Goal: Task Accomplishment & Management: Manage account settings

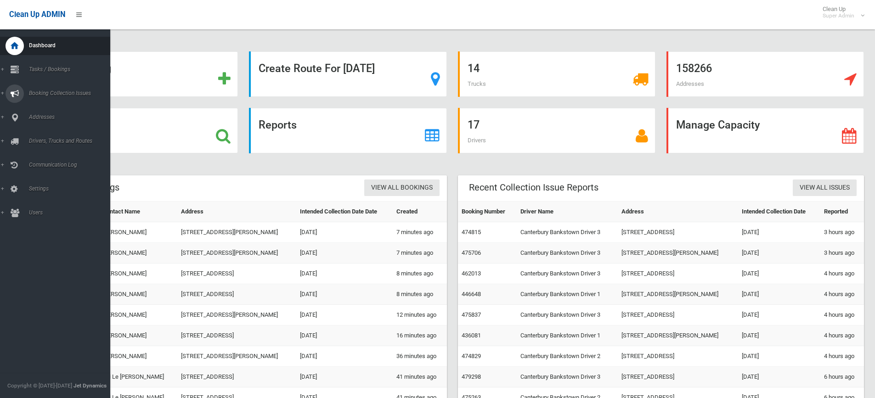
click at [54, 97] on link "Booking Collection Issues" at bounding box center [58, 94] width 117 height 18
click at [56, 108] on span "All Reported Issues" at bounding box center [67, 109] width 83 height 6
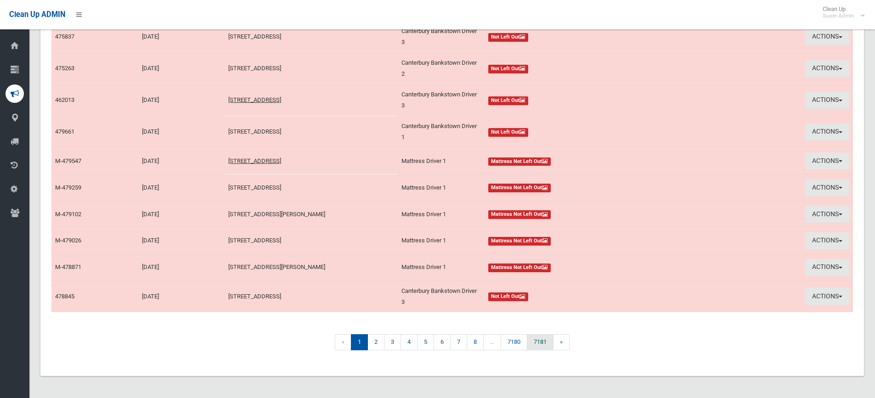
scroll to position [139, 0]
click at [377, 344] on link "2" at bounding box center [376, 343] width 17 height 16
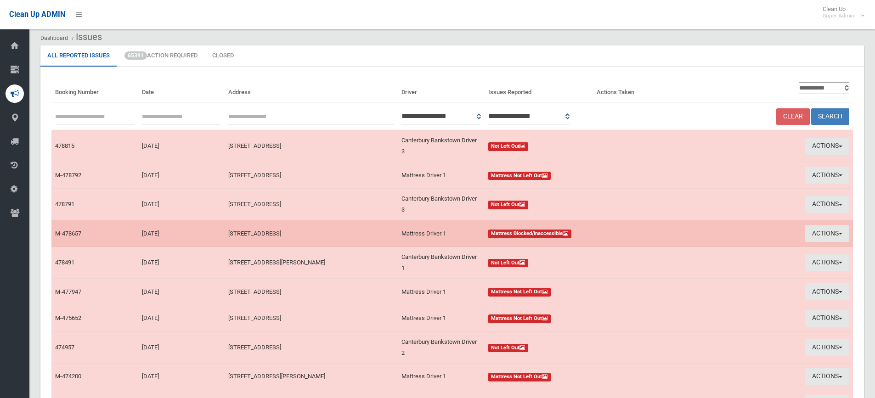
scroll to position [46, 0]
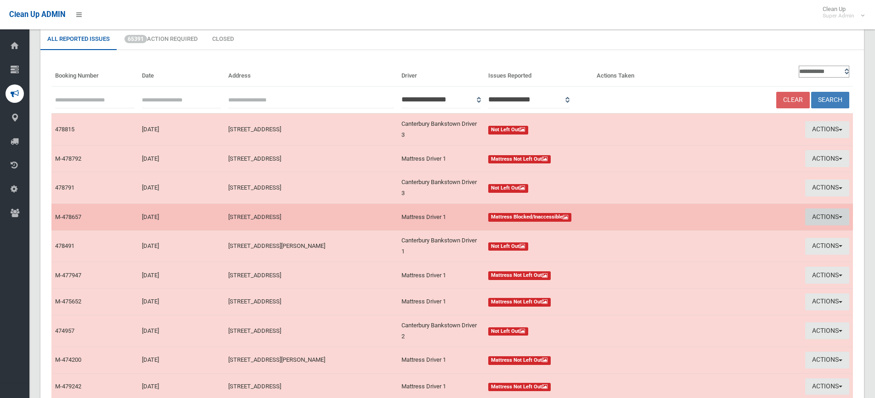
click at [834, 216] on button "Actions" at bounding box center [828, 217] width 44 height 17
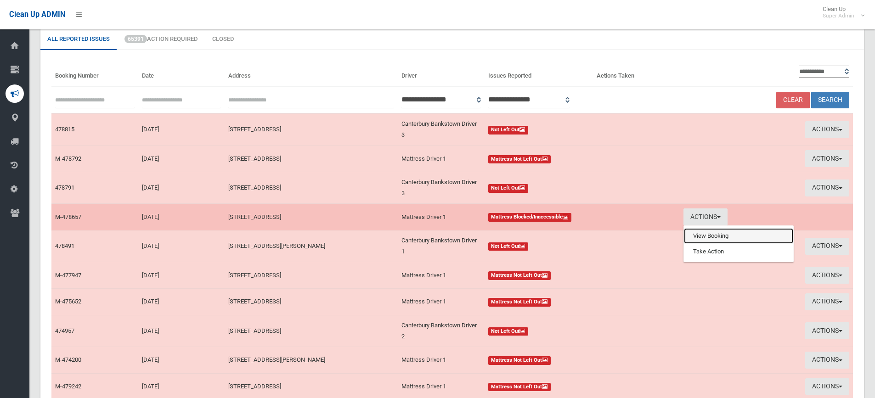
click at [693, 237] on link "View Booking" at bounding box center [738, 236] width 109 height 16
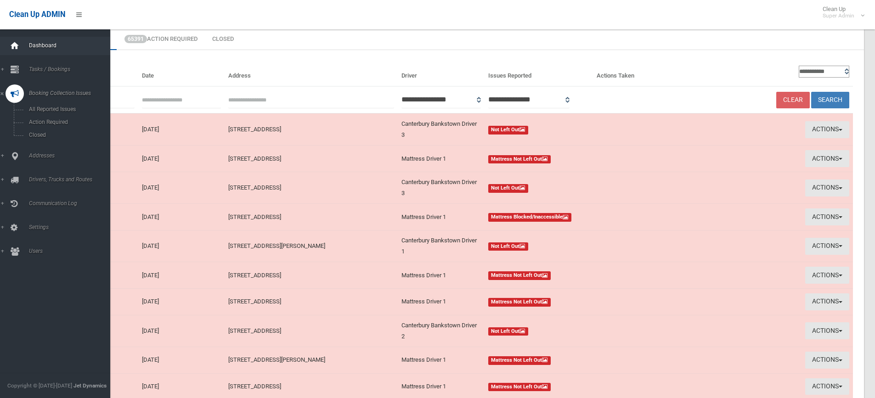
click at [22, 43] on div at bounding box center [15, 46] width 18 height 18
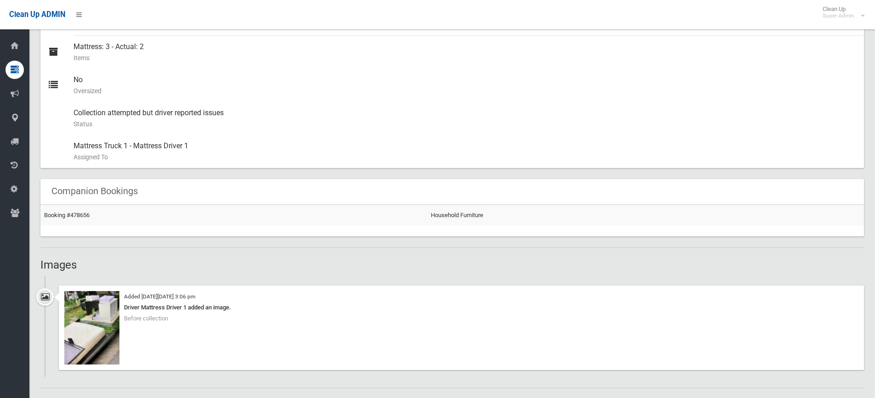
scroll to position [414, 0]
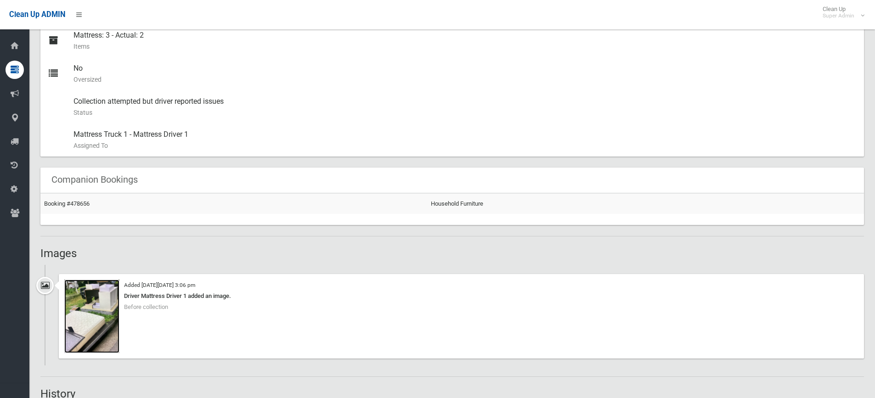
click at [99, 329] on img at bounding box center [91, 317] width 55 height 74
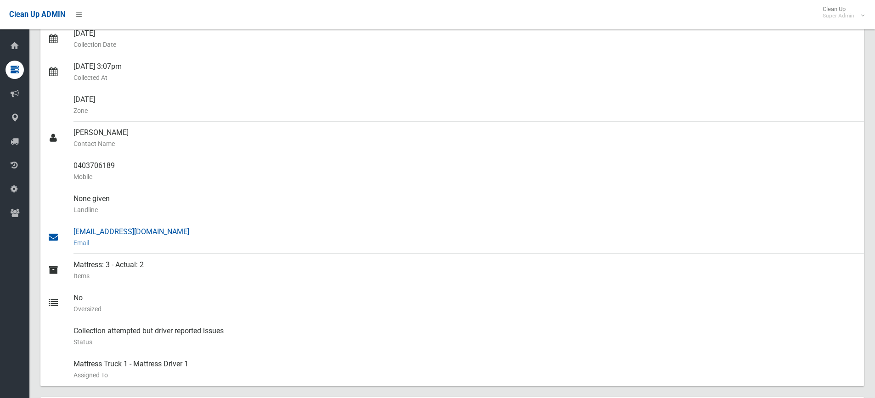
scroll to position [0, 0]
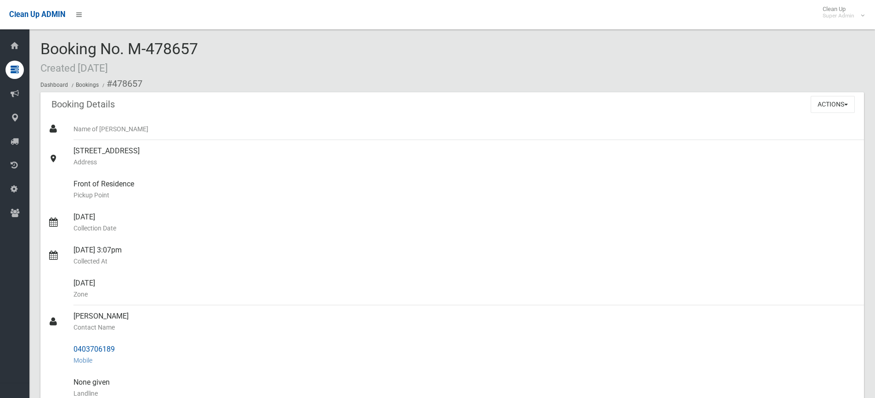
drag, startPoint x: 117, startPoint y: 348, endPoint x: 73, endPoint y: 351, distance: 44.7
click at [73, 351] on link "0403706189 Mobile" at bounding box center [452, 355] width 824 height 33
copy link "0403706189"
click at [836, 106] on button "Actions" at bounding box center [833, 104] width 44 height 17
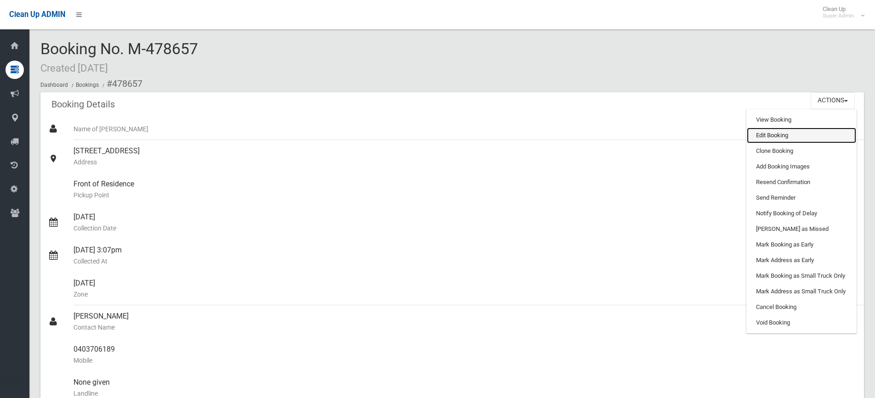
click at [778, 132] on link "Edit Booking" at bounding box center [801, 136] width 109 height 16
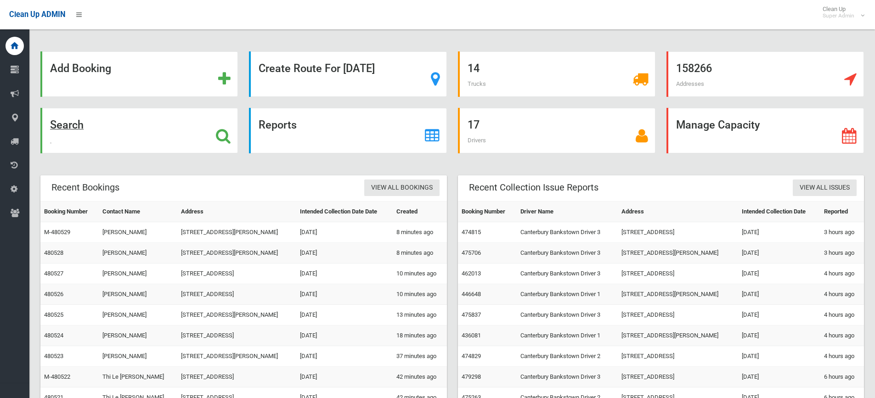
click at [70, 125] on strong "Search" at bounding box center [67, 125] width 34 height 13
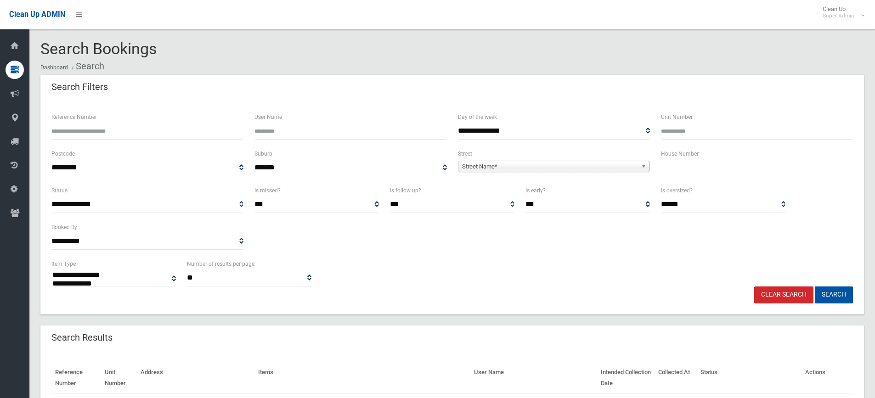
select select
click at [689, 167] on input "text" at bounding box center [757, 167] width 192 height 17
type input "**"
click at [577, 165] on span "Street Name*" at bounding box center [550, 166] width 176 height 11
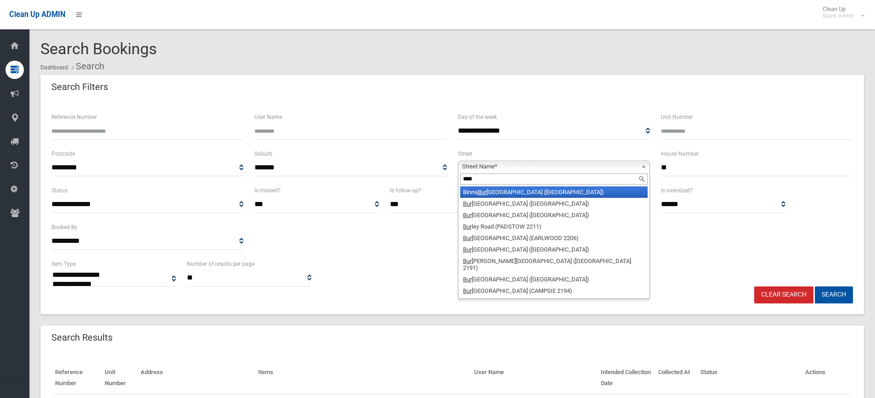
type input "*****"
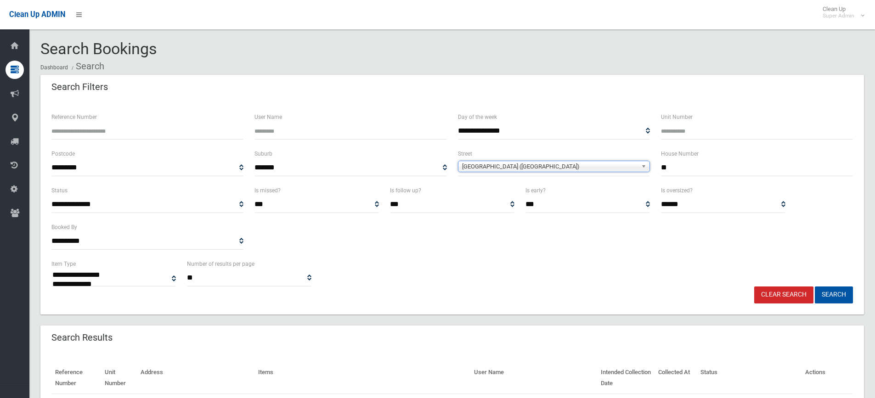
click at [815, 287] on button "Search" at bounding box center [834, 295] width 38 height 17
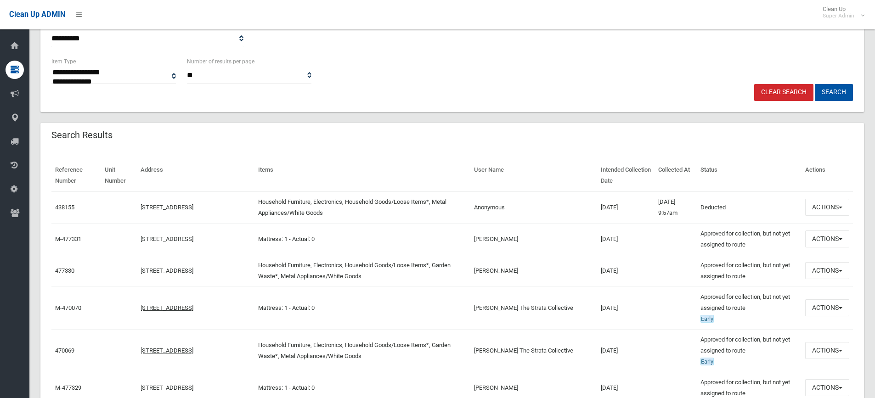
scroll to position [230, 0]
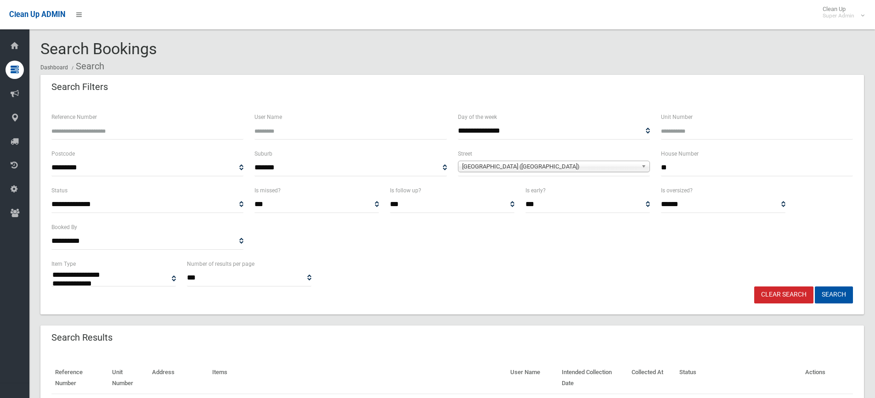
select select
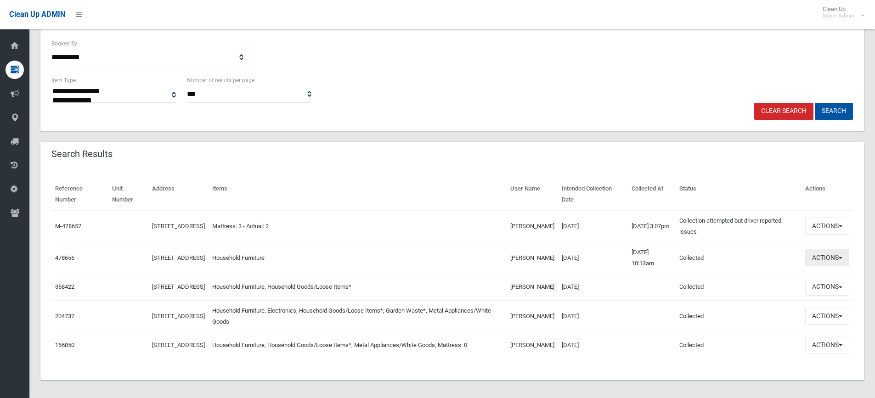
click at [825, 256] on button "Actions" at bounding box center [828, 258] width 44 height 17
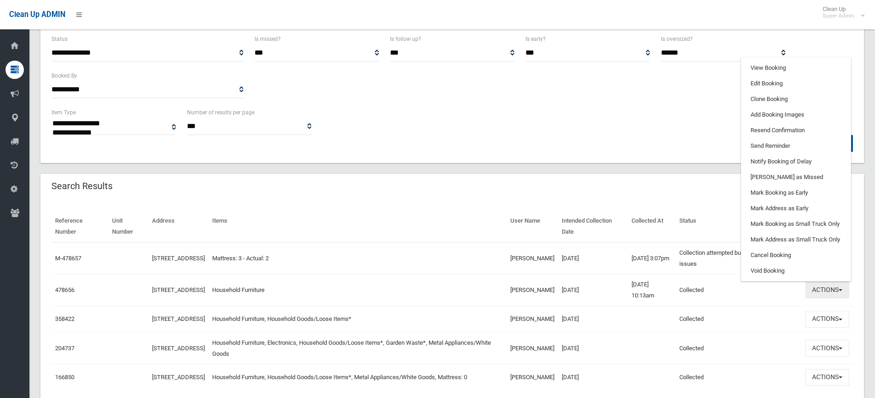
scroll to position [138, 0]
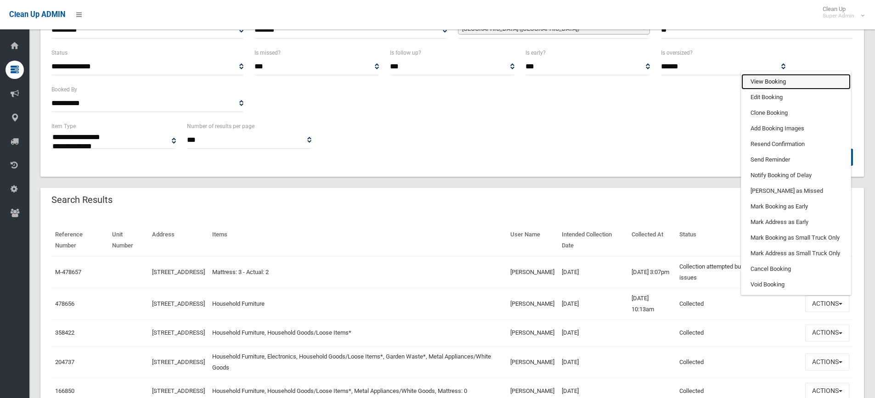
click at [767, 84] on link "View Booking" at bounding box center [796, 82] width 109 height 16
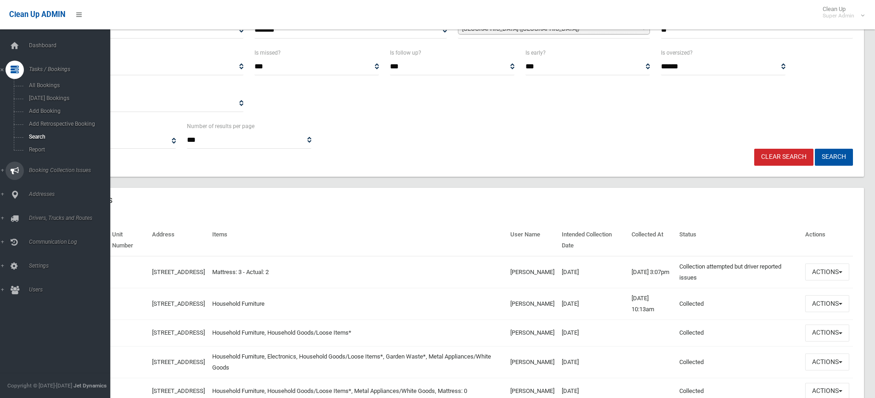
click at [50, 174] on link "Booking Collection Issues" at bounding box center [58, 171] width 117 height 18
click at [42, 109] on span "All Reported Issues" at bounding box center [67, 109] width 83 height 6
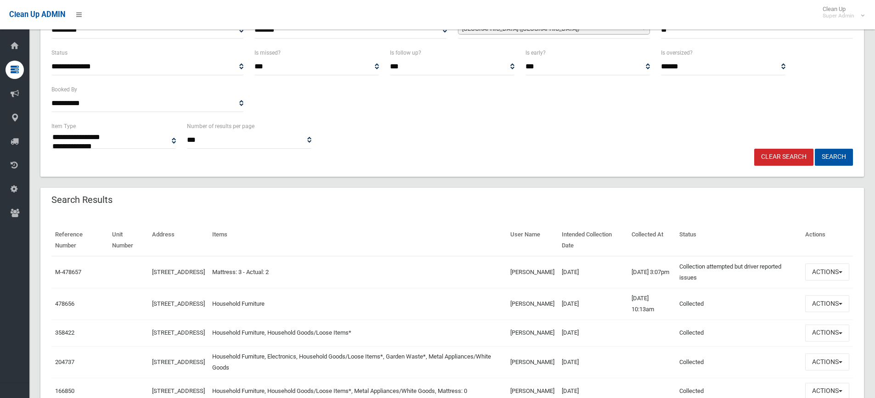
scroll to position [199, 0]
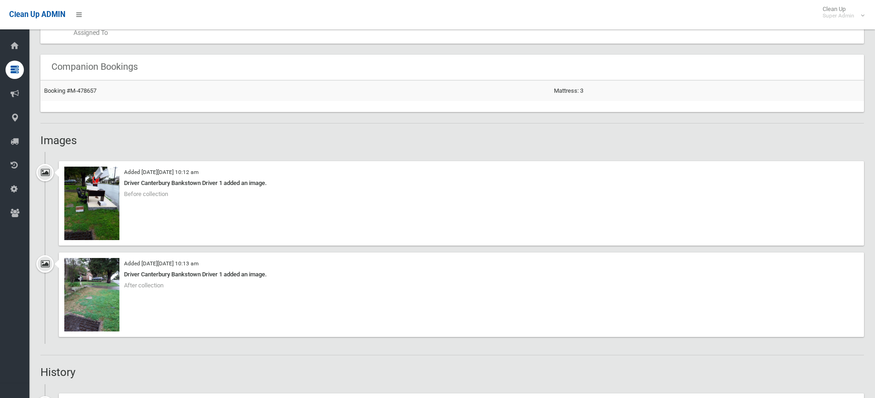
scroll to position [597, 0]
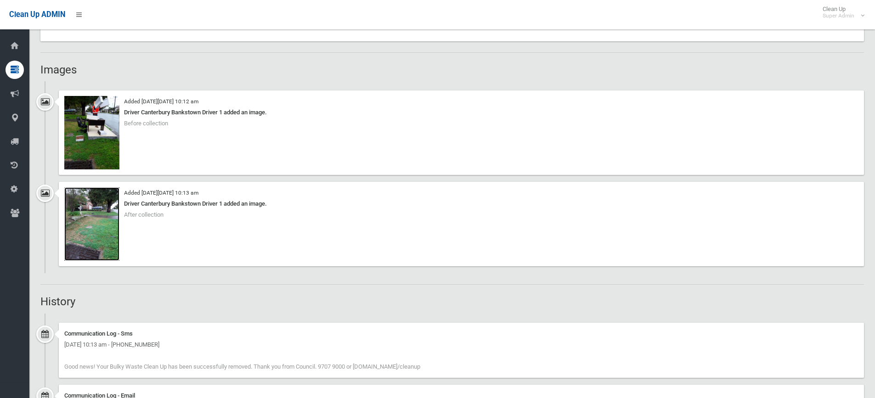
click at [111, 235] on img at bounding box center [91, 225] width 55 height 74
click at [89, 130] on img at bounding box center [91, 133] width 55 height 74
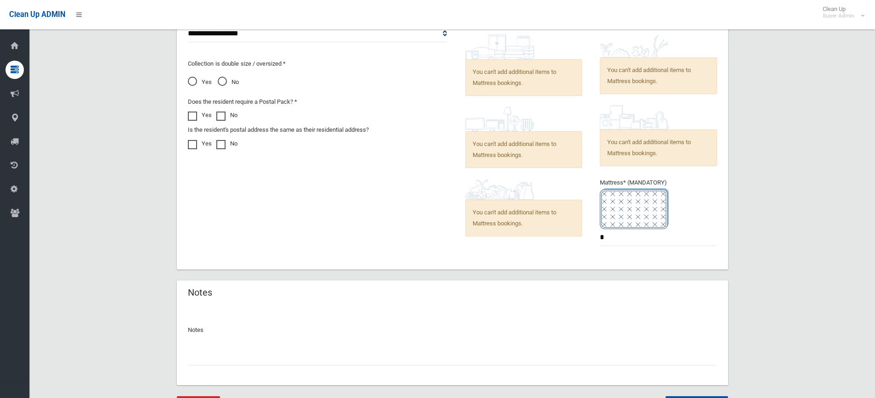
scroll to position [703, 0]
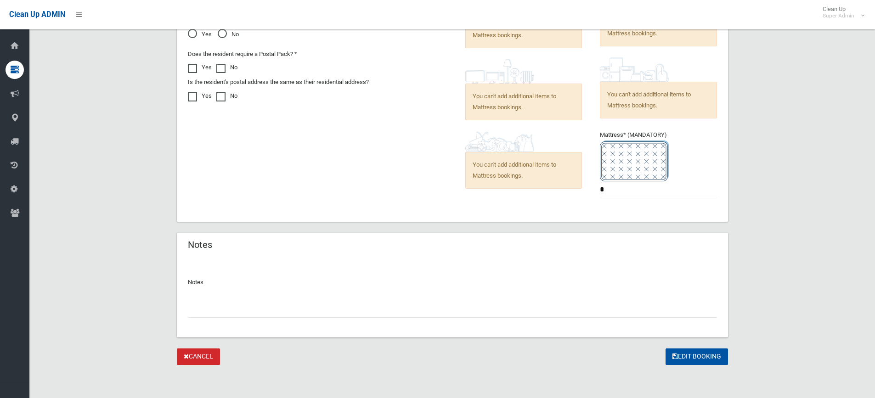
click at [217, 305] on input "text" at bounding box center [452, 309] width 529 height 17
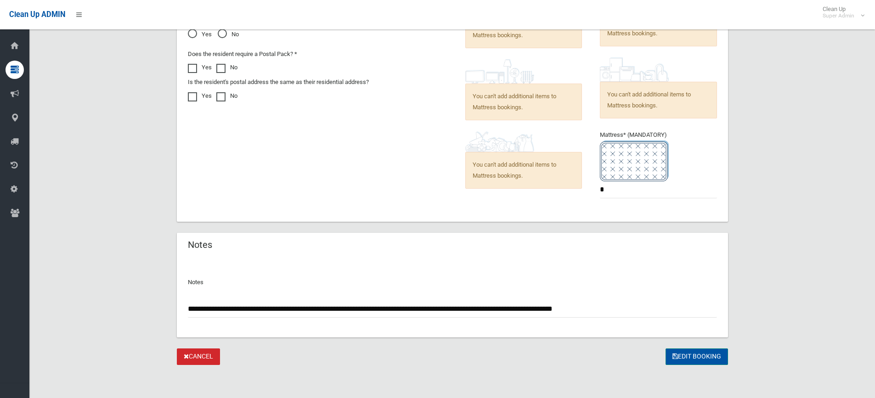
type input "**********"
click at [704, 363] on button "Edit Booking" at bounding box center [697, 357] width 63 height 17
click at [706, 357] on div "Edit Booking" at bounding box center [697, 357] width 63 height 17
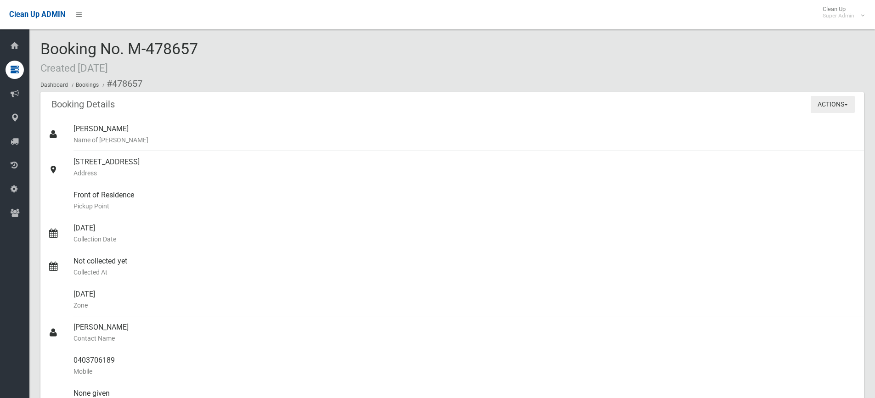
click at [845, 107] on button "Actions" at bounding box center [833, 104] width 44 height 17
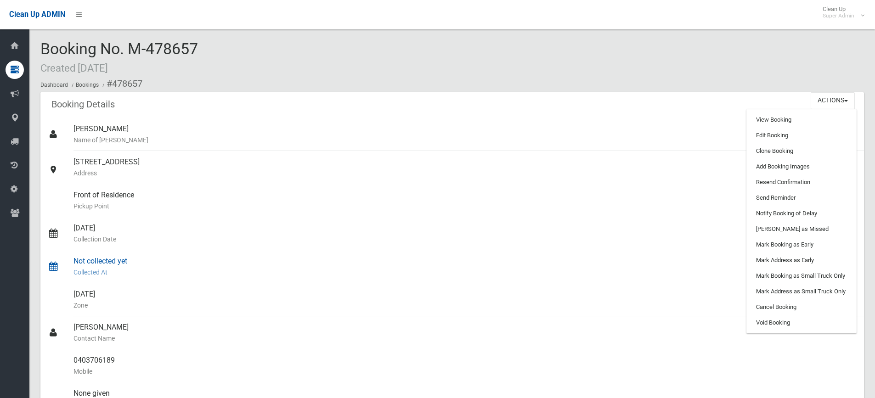
click at [527, 274] on small "Collected At" at bounding box center [466, 272] width 784 height 11
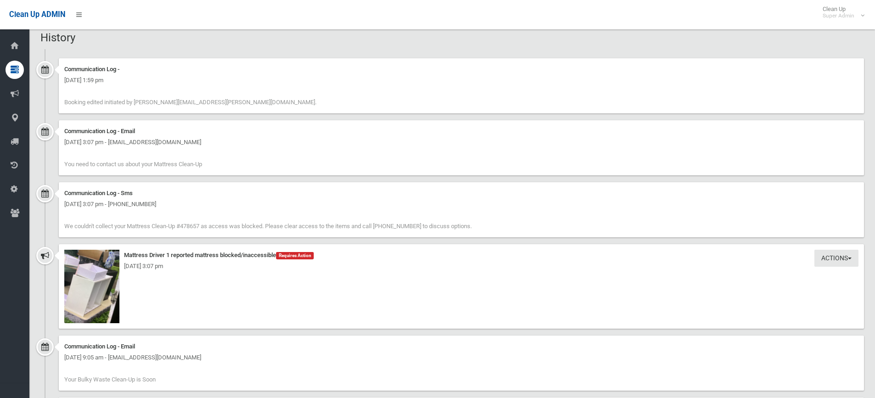
scroll to position [919, 0]
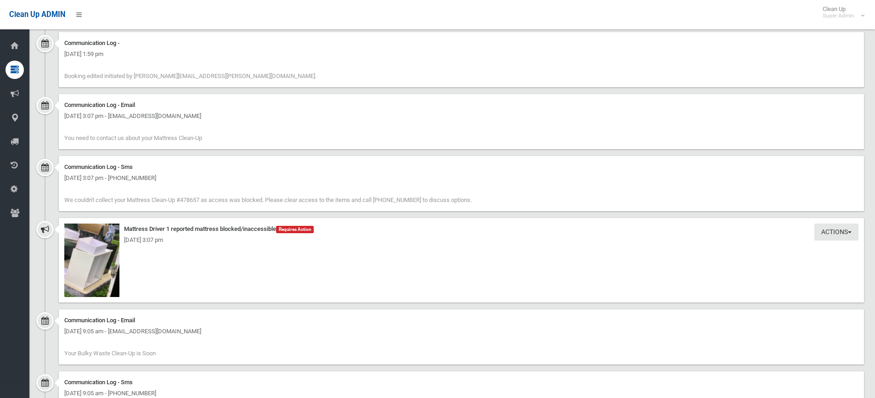
click at [830, 236] on div "Thursday 21st August 2025 - 3:07 pm" at bounding box center [461, 240] width 795 height 11
click at [830, 229] on button "Actions" at bounding box center [837, 232] width 44 height 17
click at [784, 252] on link "Take Action" at bounding box center [805, 252] width 109 height 16
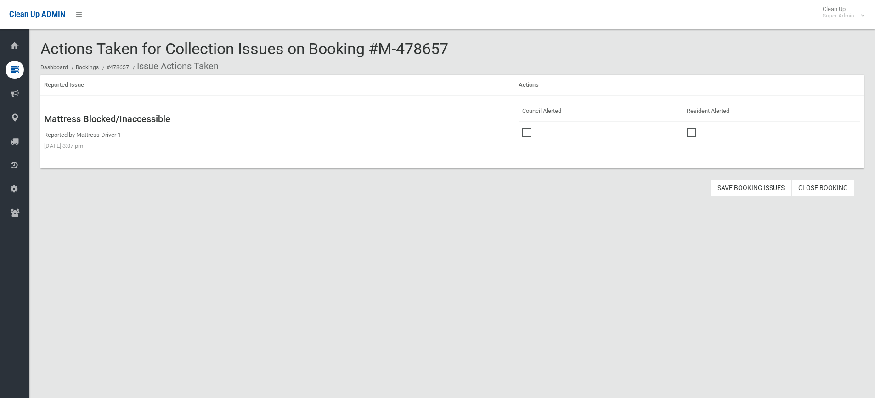
click at [524, 128] on span at bounding box center [530, 128] width 14 height 0
click at [693, 128] on span at bounding box center [694, 128] width 14 height 0
click at [844, 188] on link "Close Booking" at bounding box center [823, 188] width 63 height 17
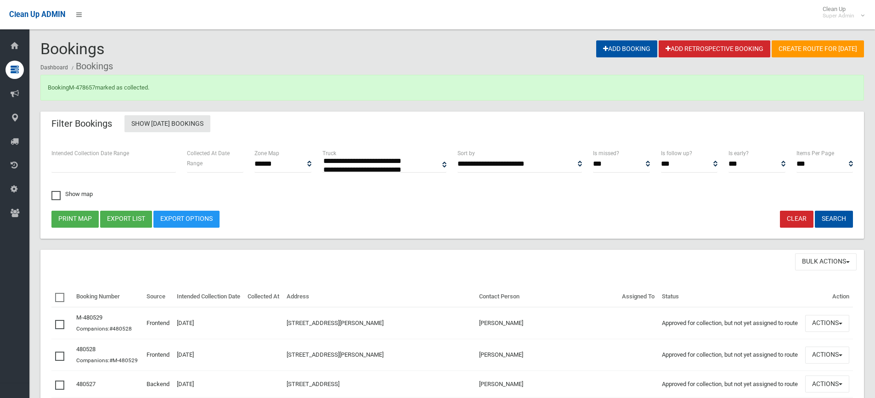
select select
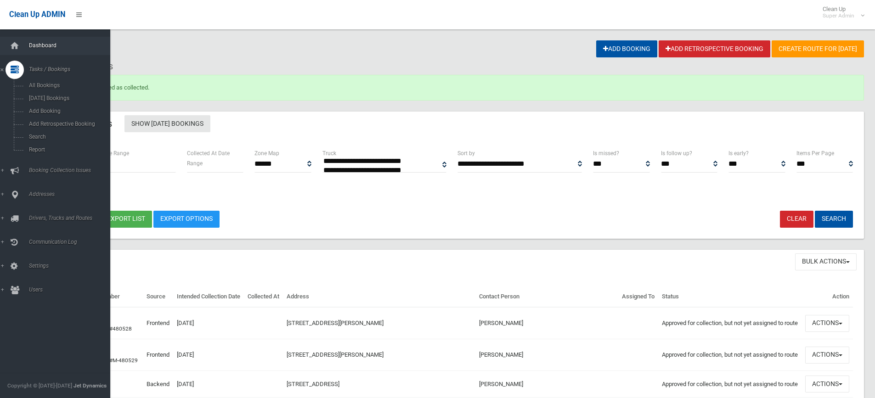
click at [45, 44] on span "Dashboard" at bounding box center [71, 45] width 91 height 6
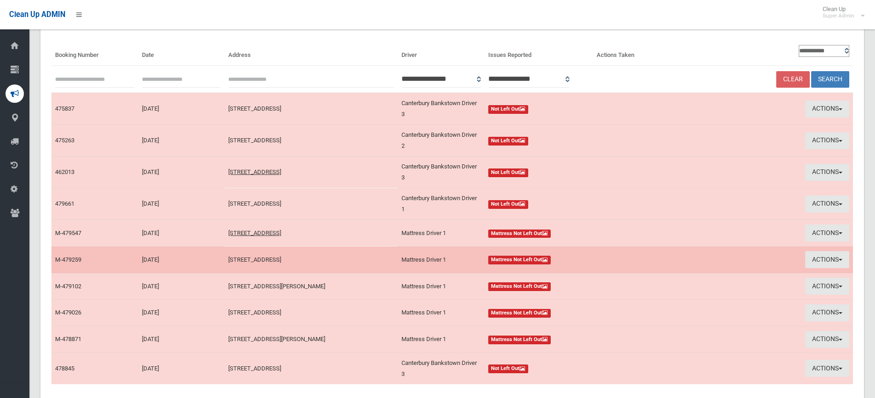
scroll to position [139, 0]
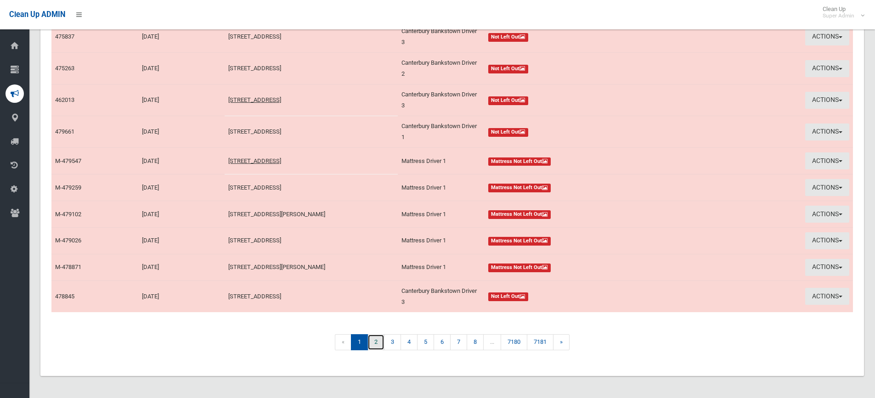
click at [378, 343] on link "2" at bounding box center [376, 343] width 17 height 16
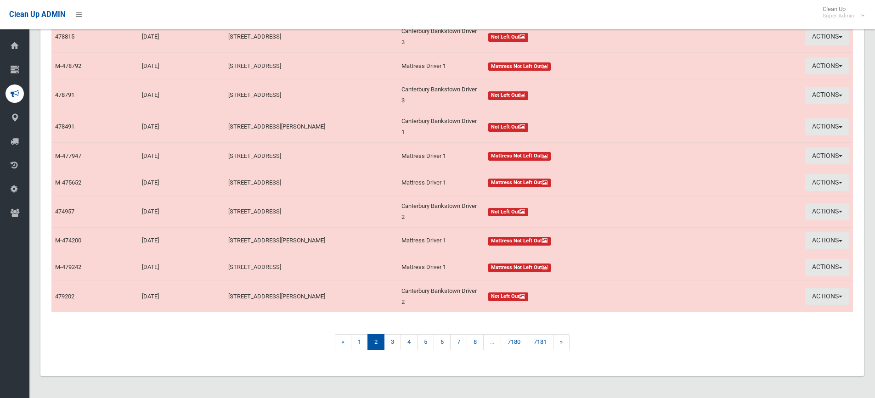
scroll to position [139, 0]
click at [392, 349] on link "3" at bounding box center [392, 343] width 17 height 16
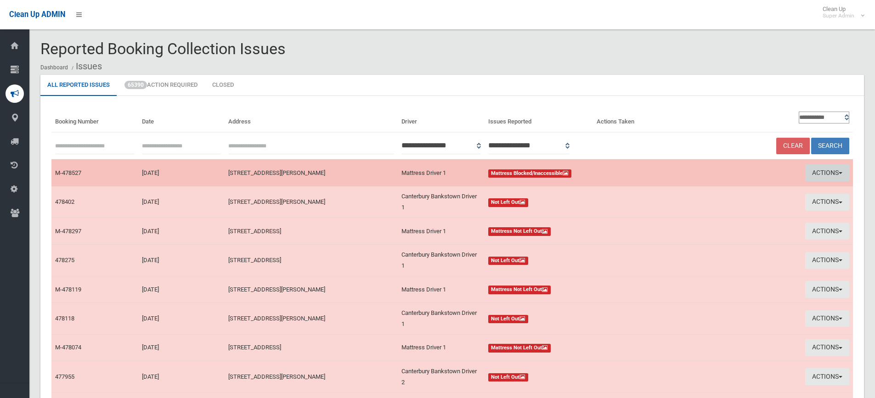
click at [840, 173] on span "button" at bounding box center [841, 173] width 4 height 2
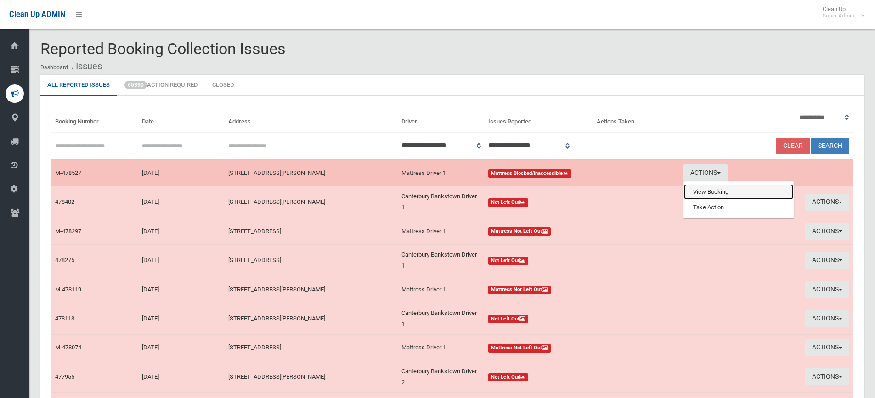
click at [708, 188] on link "View Booking" at bounding box center [738, 192] width 109 height 16
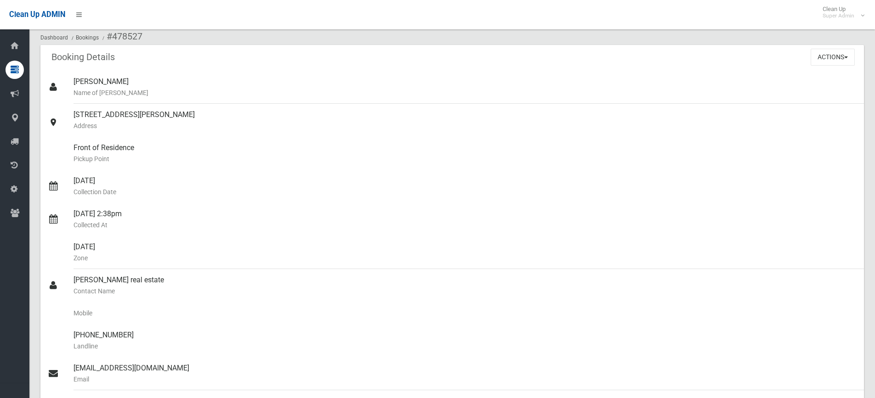
scroll to position [46, 0]
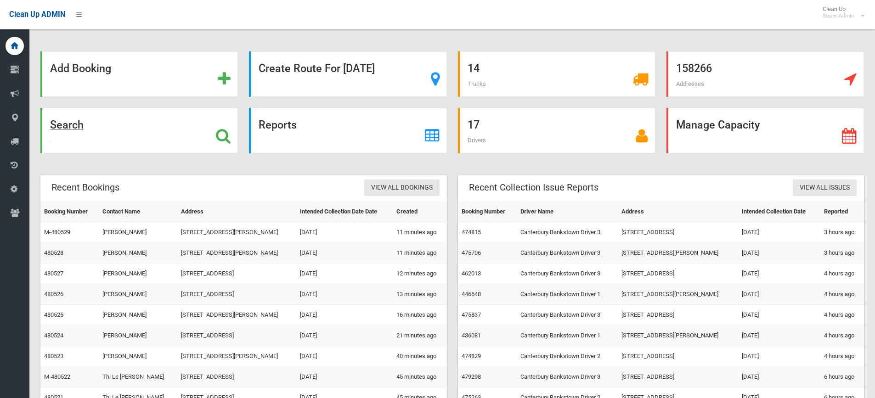
click at [69, 126] on strong "Search" at bounding box center [67, 125] width 34 height 13
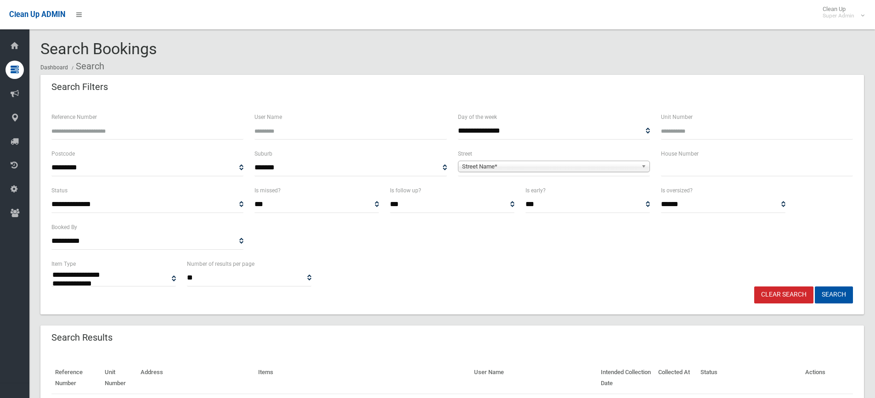
select select
click at [676, 158] on label "House Number" at bounding box center [680, 154] width 38 height 10
click at [693, 176] on input "text" at bounding box center [757, 167] width 192 height 17
type input "*********"
click at [815, 287] on button "Search" at bounding box center [834, 295] width 38 height 17
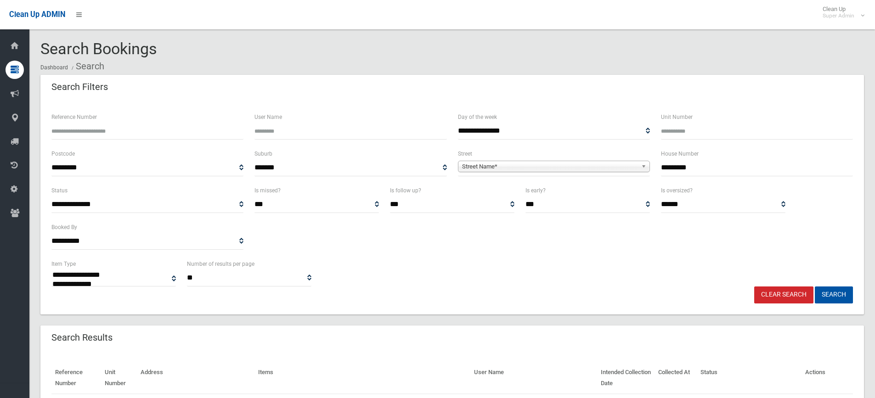
drag, startPoint x: 703, startPoint y: 171, endPoint x: 660, endPoint y: 168, distance: 42.9
click at [660, 168] on div "House Number *********" at bounding box center [757, 166] width 203 height 37
type input "*"
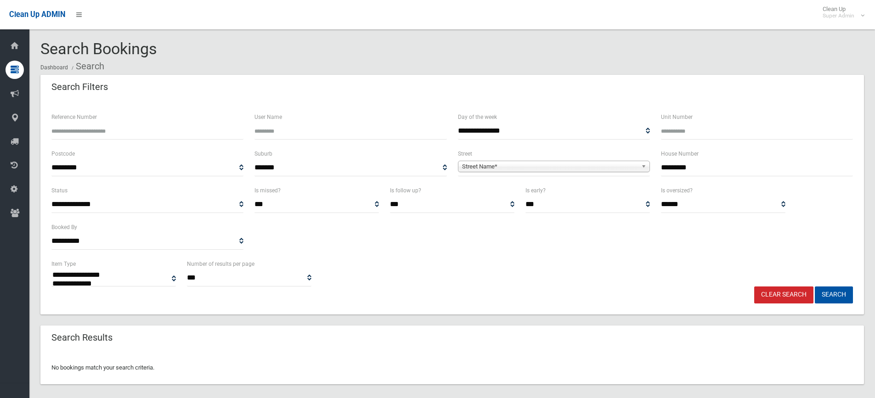
select select
click at [705, 170] on input "*********" at bounding box center [757, 167] width 192 height 17
type input "**"
click at [524, 164] on span "Street Name*" at bounding box center [550, 166] width 176 height 11
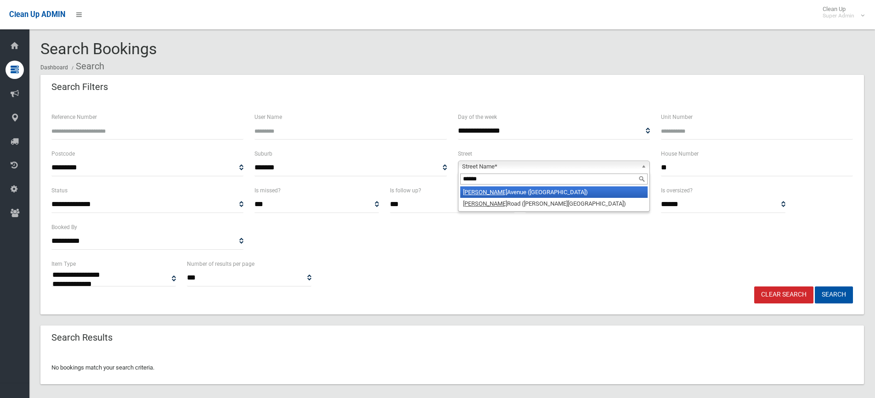
type input "******"
click at [509, 196] on li "Denman Avenue (WILEY PARK 2195)" at bounding box center [554, 192] width 188 height 11
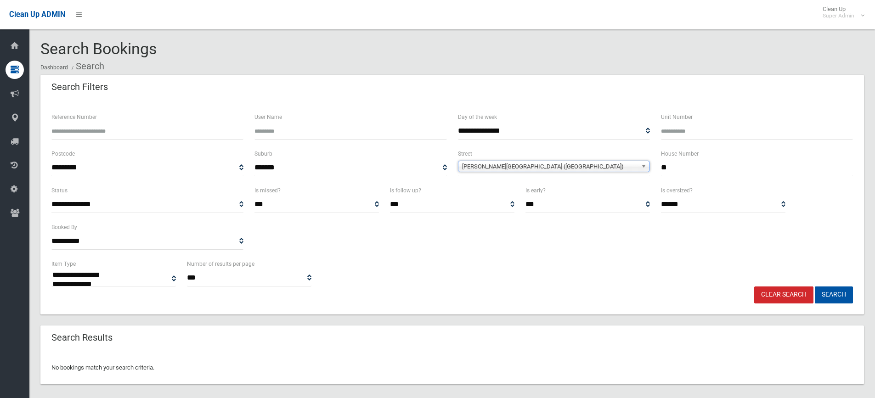
click at [815, 287] on button "Search" at bounding box center [834, 295] width 38 height 17
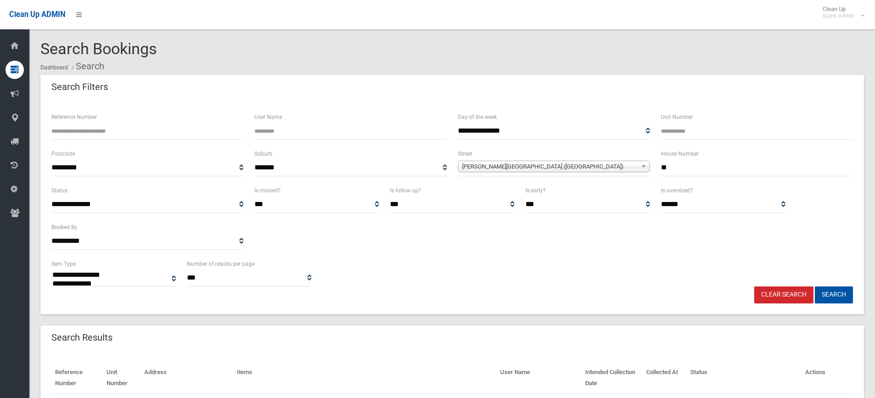
select select
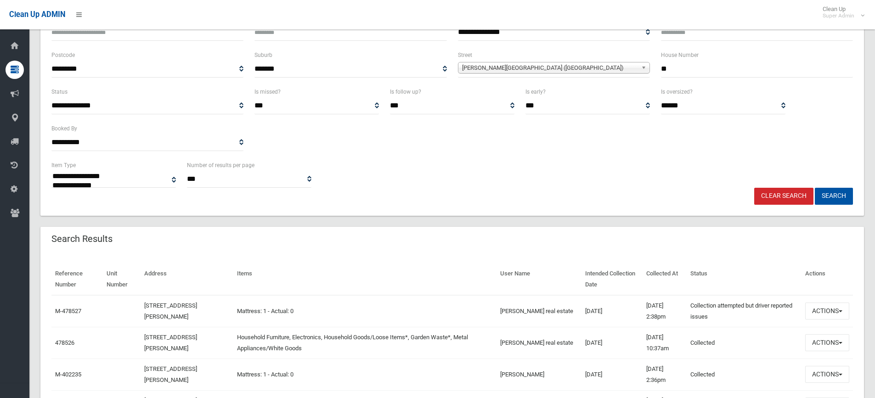
scroll to position [230, 0]
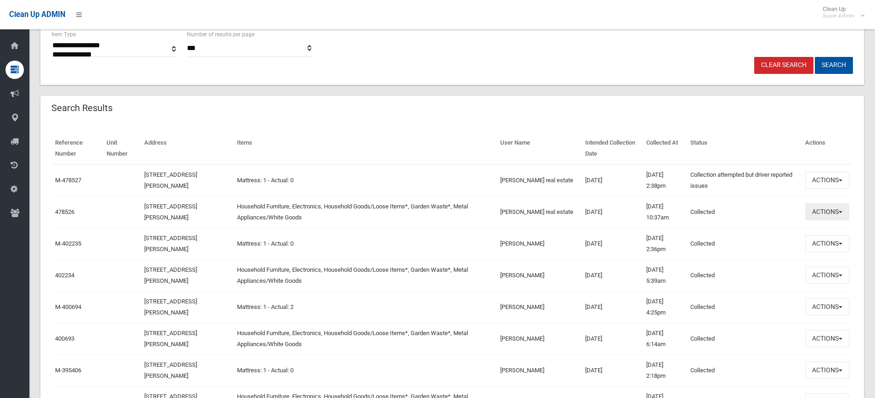
click at [814, 215] on button "Actions" at bounding box center [828, 212] width 44 height 17
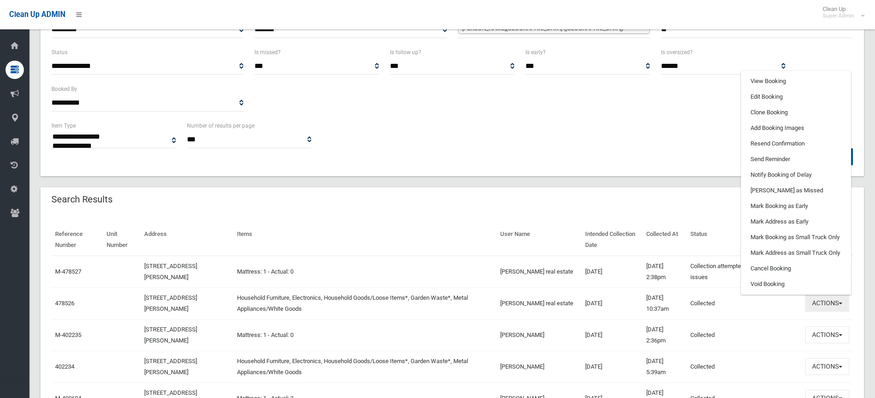
scroll to position [138, 0]
click at [781, 80] on link "View Booking" at bounding box center [796, 82] width 109 height 16
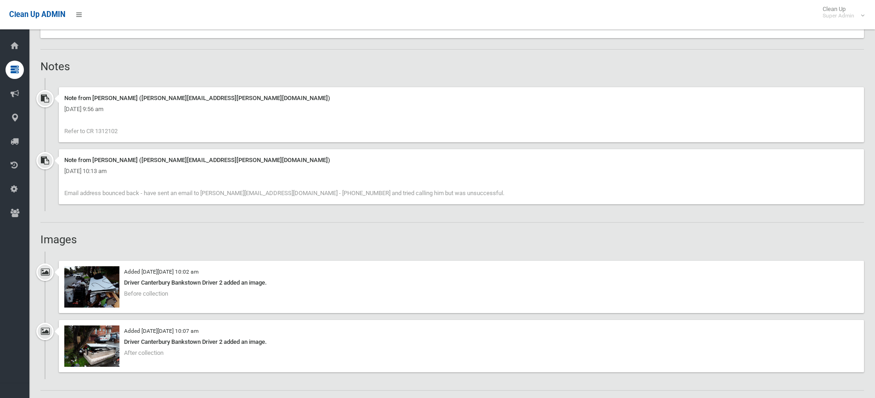
scroll to position [689, 0]
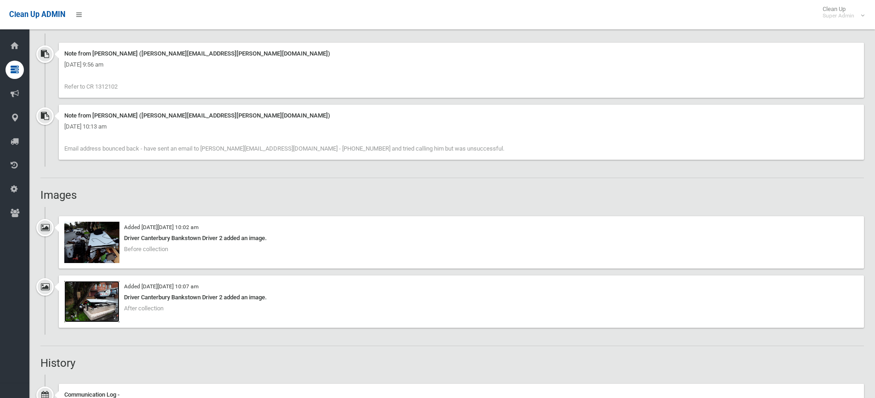
click at [100, 307] on img at bounding box center [91, 301] width 55 height 41
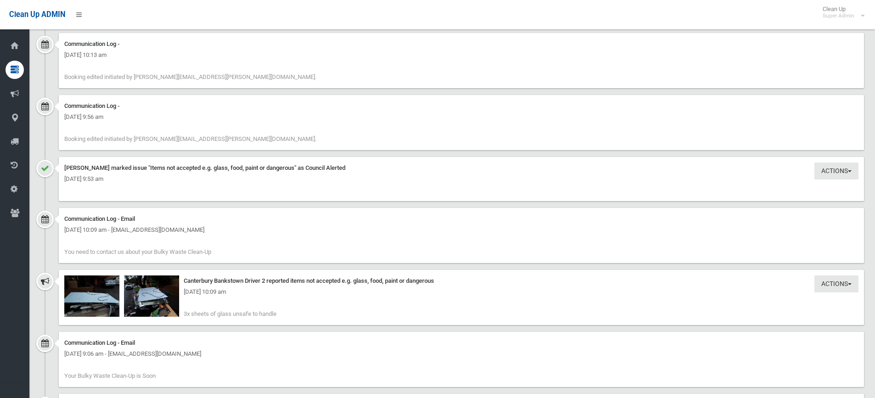
scroll to position [1103, 0]
click at [151, 300] on img at bounding box center [151, 295] width 55 height 41
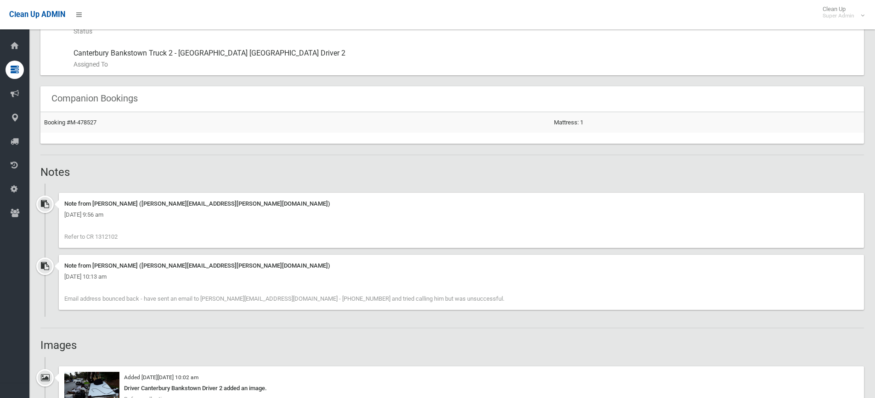
scroll to position [551, 0]
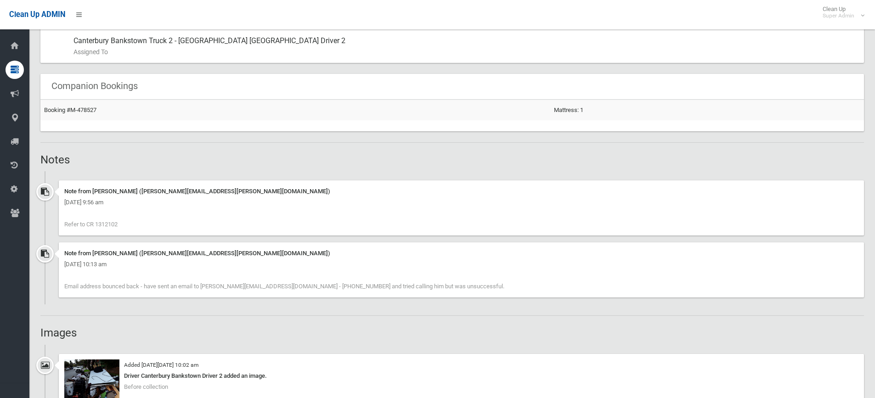
drag, startPoint x: 126, startPoint y: 222, endPoint x: 97, endPoint y: 225, distance: 30.0
click at [97, 225] on div "Note from Annette Stewart (annette.stewart@cbcity.nsw.gov.au) Thursday 21st Aug…" at bounding box center [462, 208] width 806 height 55
copy span "1312102"
